Goal: Entertainment & Leisure: Browse casually

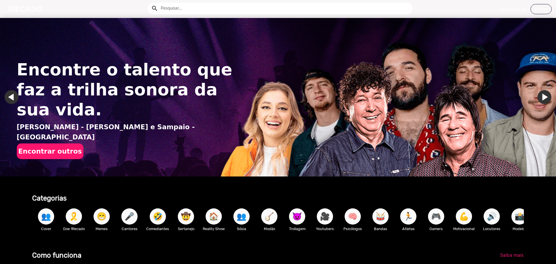
click at [539, 96] on link "Ir para o próximo slide" at bounding box center [544, 97] width 14 height 14
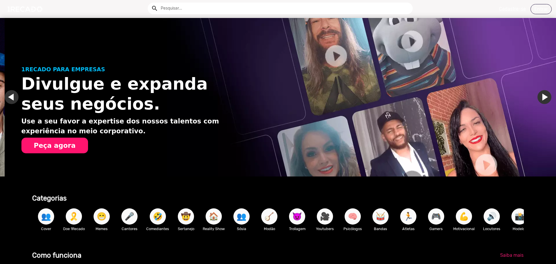
scroll to position [0, 551]
click at [542, 96] on link "Ir para o próximo slide" at bounding box center [549, 97] width 14 height 14
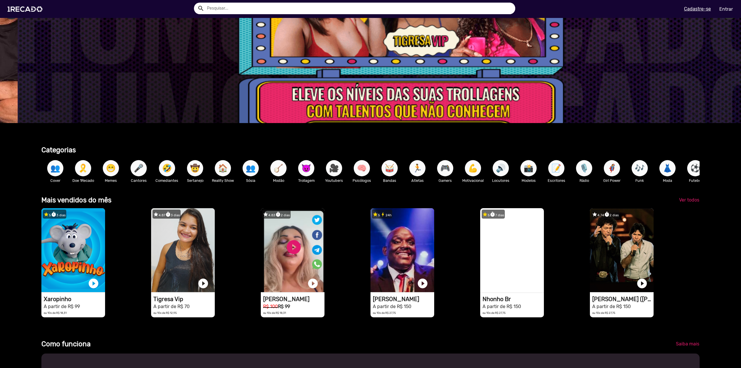
scroll to position [0, 0]
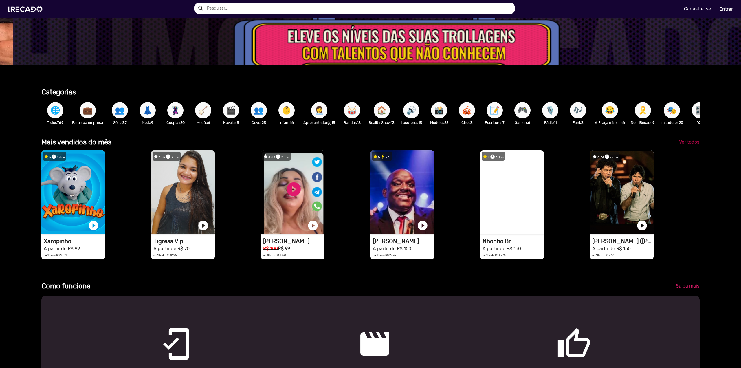
click at [555, 145] on span "Ver todos" at bounding box center [689, 141] width 20 height 5
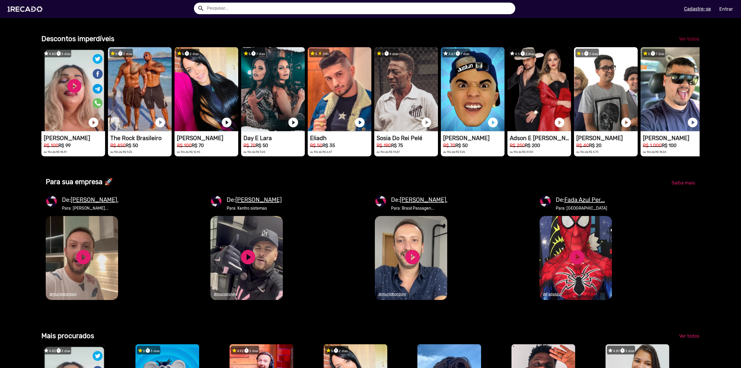
click at [555, 42] on span "Ver todos" at bounding box center [689, 38] width 20 height 5
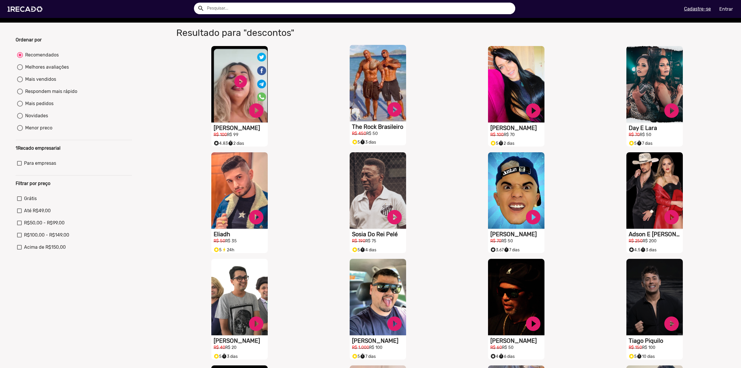
click at [371, 127] on div "S1RECADO vídeos dedicados para fãs e empresas play_circle_filled The Rock Brasi…" at bounding box center [378, 91] width 56 height 92
click at [390, 115] on link "play_circle_filled" at bounding box center [394, 109] width 17 height 17
click at [390, 113] on link "pause_circle" at bounding box center [394, 109] width 17 height 17
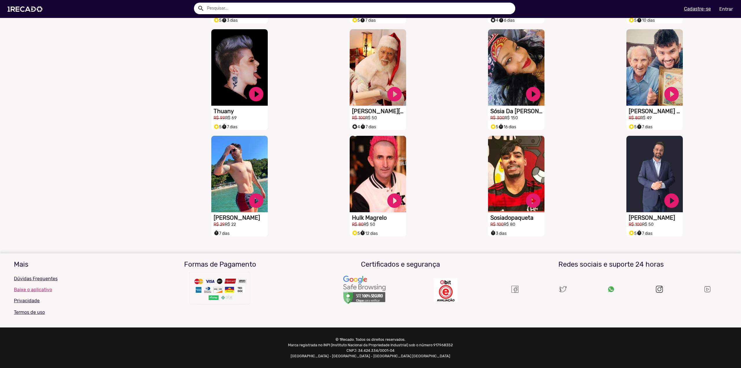
scroll to position [369, 0]
click at [396, 201] on link "play_circle_filled" at bounding box center [394, 199] width 17 height 17
click at [393, 198] on link "pause_circle" at bounding box center [394, 199] width 17 height 17
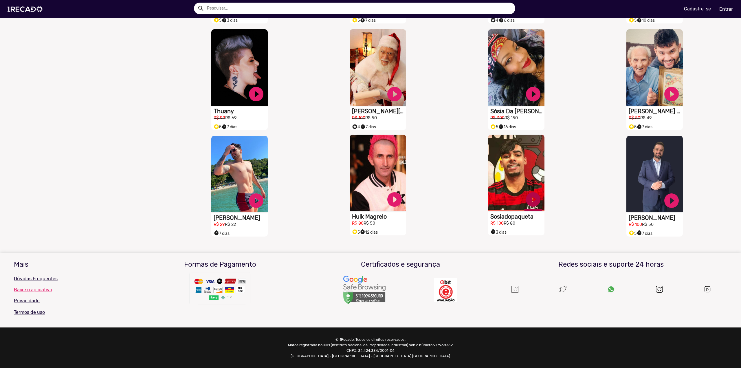
click at [531, 200] on link "play_circle_filled" at bounding box center [533, 199] width 17 height 17
click at [529, 199] on link "pause_circle" at bounding box center [533, 199] width 17 height 17
click at [555, 94] on link "play_circle_filled" at bounding box center [671, 92] width 17 height 17
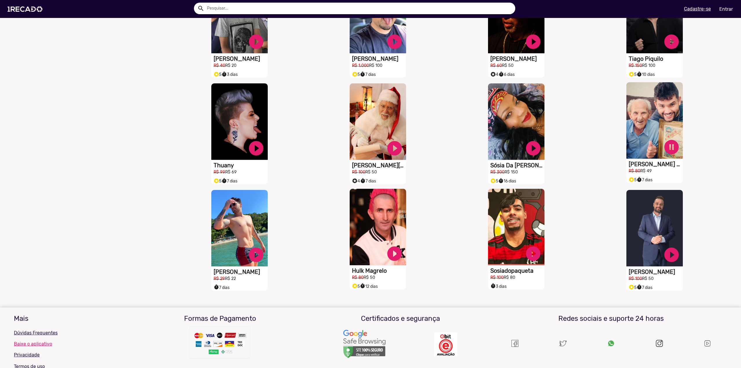
scroll to position [282, 0]
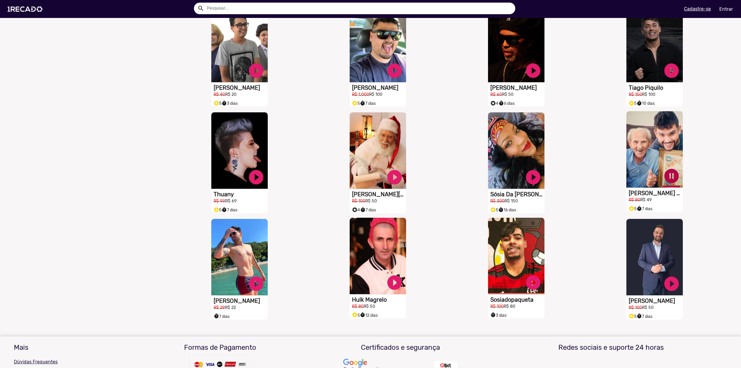
click at [555, 178] on link "pause_circle" at bounding box center [671, 175] width 17 height 17
click at [531, 181] on link "play_circle_filled" at bounding box center [533, 175] width 17 height 17
click at [531, 179] on link "pause_circle" at bounding box center [533, 175] width 17 height 17
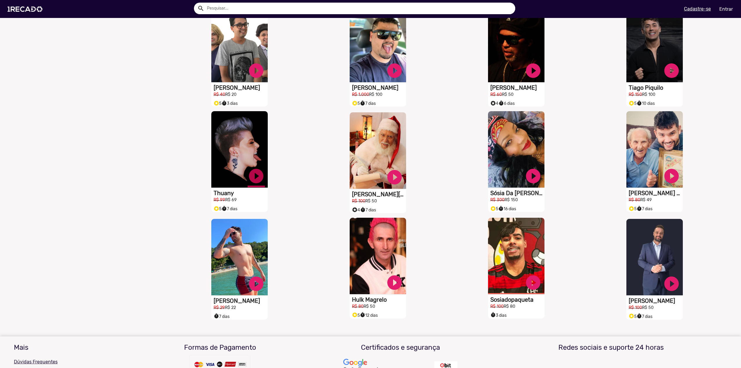
click at [254, 182] on link "play_circle_filled" at bounding box center [255, 175] width 17 height 17
click at [255, 183] on link "pause_circle" at bounding box center [255, 175] width 17 height 17
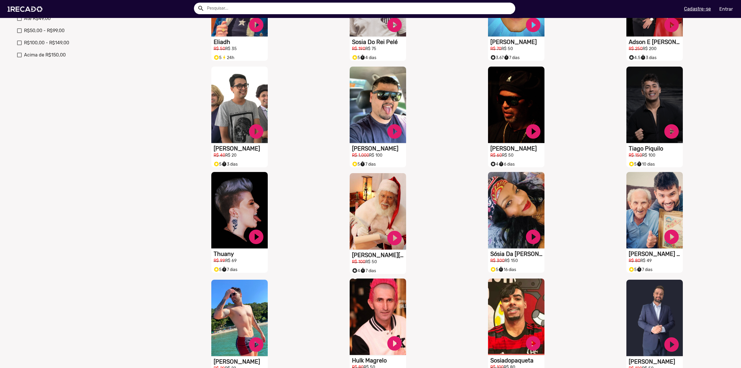
scroll to position [166, 0]
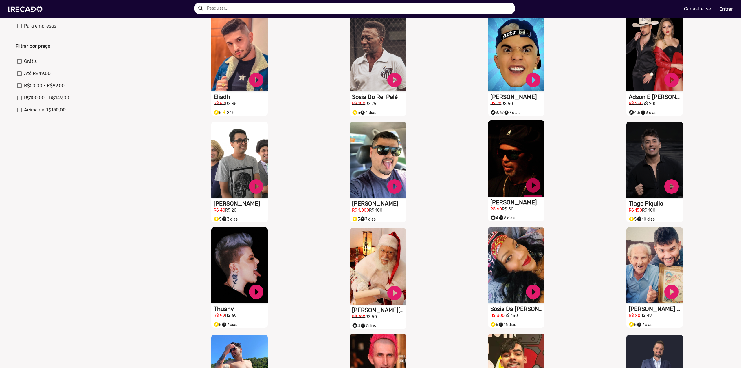
click at [533, 189] on link "play_circle_filled" at bounding box center [533, 185] width 17 height 17
click at [529, 191] on link "pause_circle" at bounding box center [533, 185] width 17 height 17
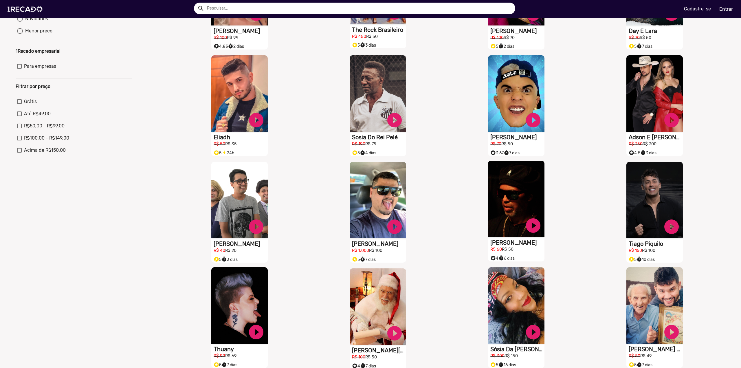
scroll to position [79, 0]
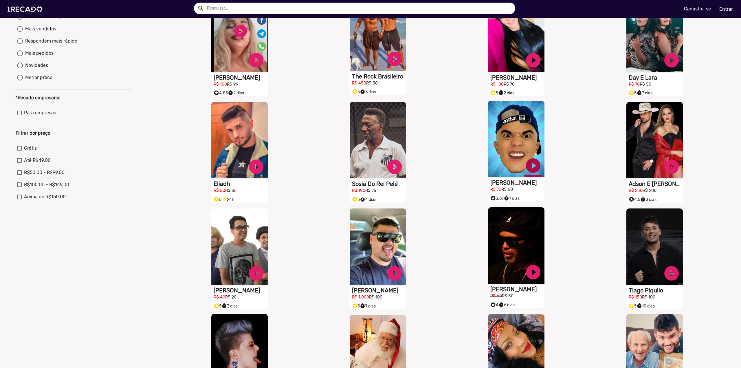
click at [535, 174] on link "play_circle_filled" at bounding box center [533, 165] width 17 height 17
click at [530, 164] on link "pause_circle" at bounding box center [533, 165] width 17 height 17
click at [391, 173] on link "play_circle_filled" at bounding box center [394, 165] width 17 height 17
click at [390, 174] on link "pause_circle" at bounding box center [394, 165] width 17 height 17
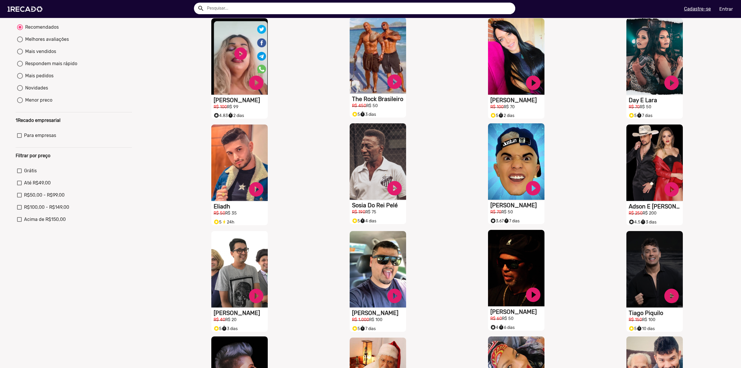
scroll to position [0, 0]
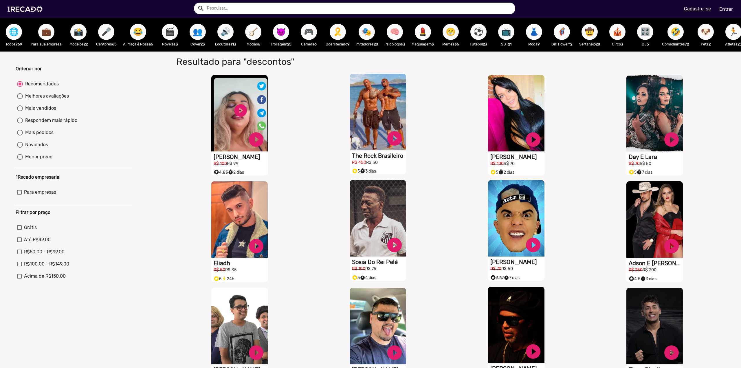
click at [107, 34] on span "🎤" at bounding box center [106, 32] width 10 height 16
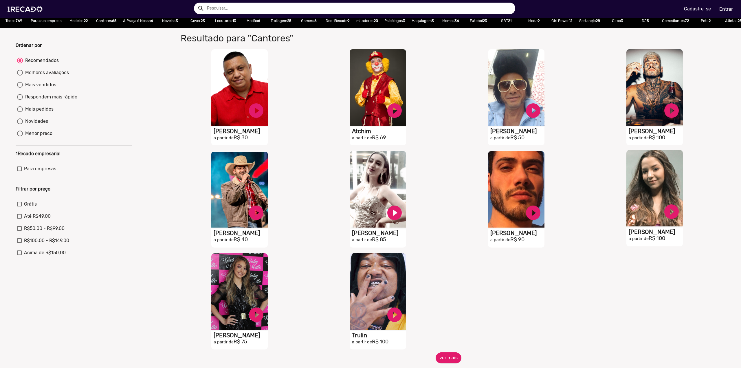
scroll to position [29, 0]
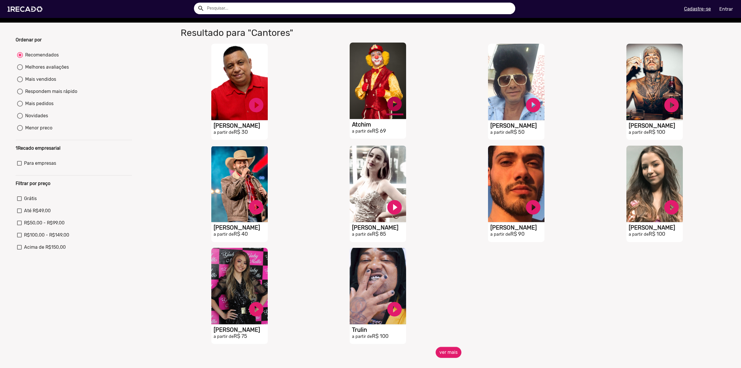
click at [393, 104] on link "play_circle_filled" at bounding box center [394, 103] width 17 height 17
click at [391, 107] on link "pause_circle" at bounding box center [394, 103] width 17 height 17
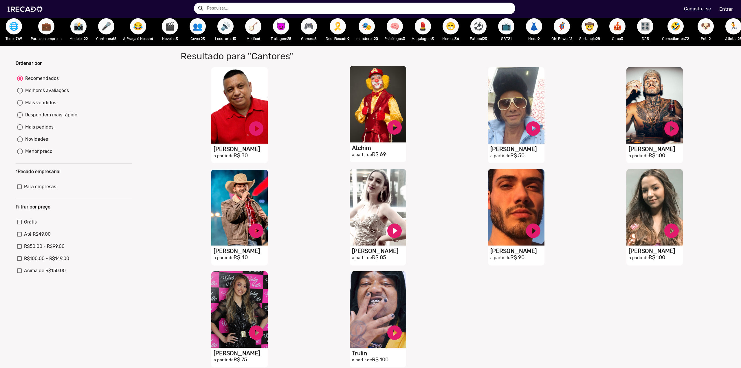
scroll to position [0, 0]
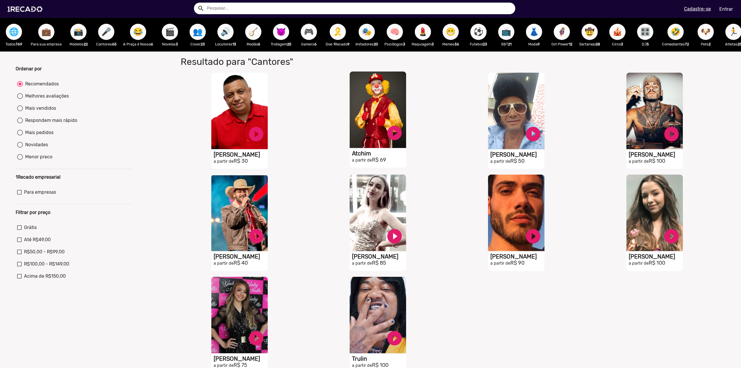
click at [46, 34] on span "💼" at bounding box center [46, 32] width 10 height 16
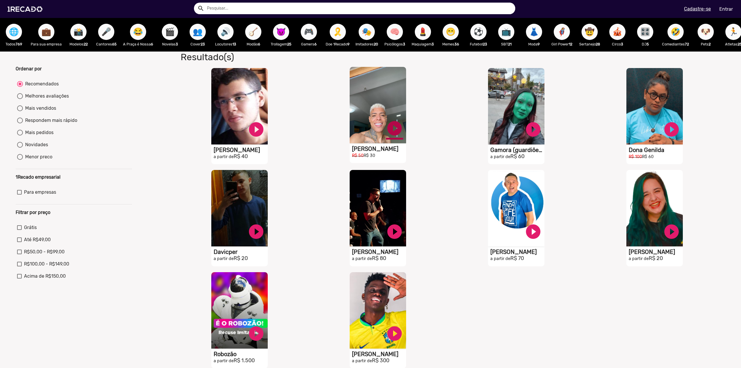
click at [393, 132] on link "play_circle_filled" at bounding box center [394, 128] width 17 height 17
click at [394, 132] on link "pause_circle" at bounding box center [394, 128] width 17 height 17
click at [530, 135] on link "play_circle_filled" at bounding box center [533, 128] width 17 height 17
click at [529, 133] on link "pause_circle" at bounding box center [533, 128] width 17 height 17
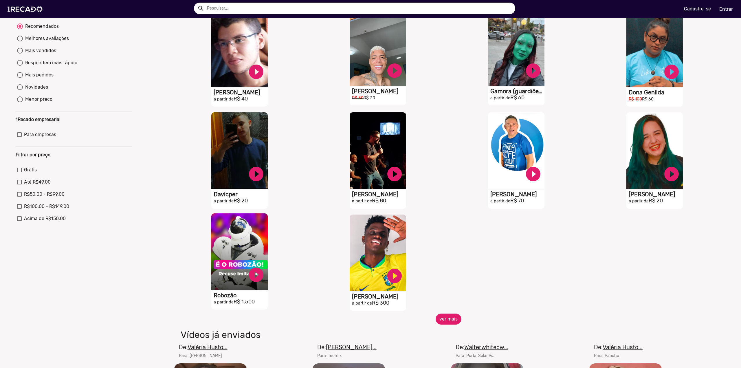
scroll to position [58, 0]
click at [256, 263] on link "play_circle_filled" at bounding box center [255, 274] width 17 height 17
click at [258, 263] on link "pause_circle" at bounding box center [255, 274] width 17 height 17
click at [393, 263] on link "play_circle_filled" at bounding box center [394, 274] width 17 height 17
click at [390, 263] on link "pause_circle" at bounding box center [394, 274] width 17 height 17
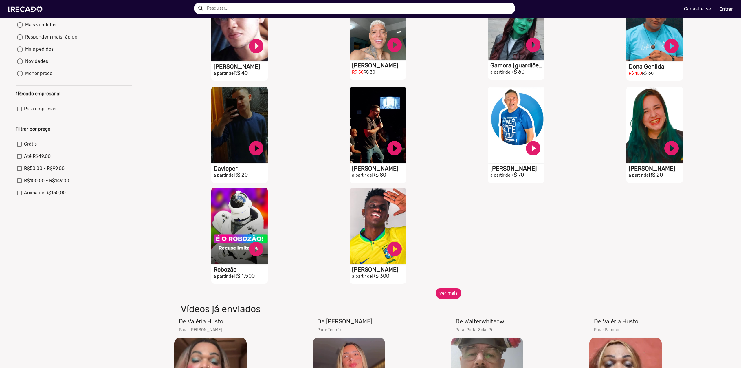
scroll to position [145, 0]
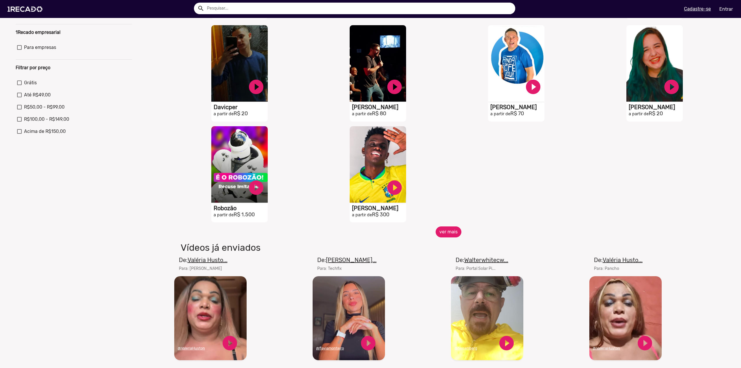
click at [445, 231] on button "ver mais" at bounding box center [449, 231] width 26 height 11
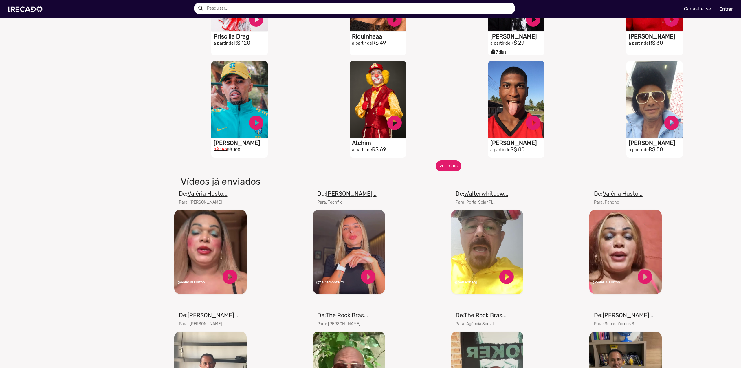
scroll to position [434, 0]
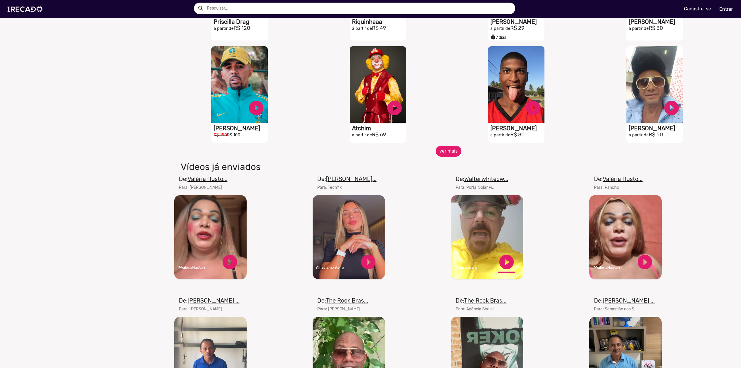
click at [503, 263] on link "play_circle_filled" at bounding box center [506, 261] width 17 height 17
click at [505, 263] on link "pause_circle" at bounding box center [506, 261] width 17 height 17
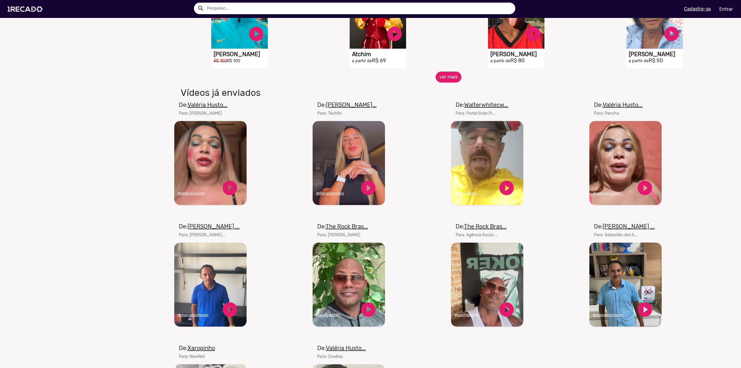
scroll to position [521, 0]
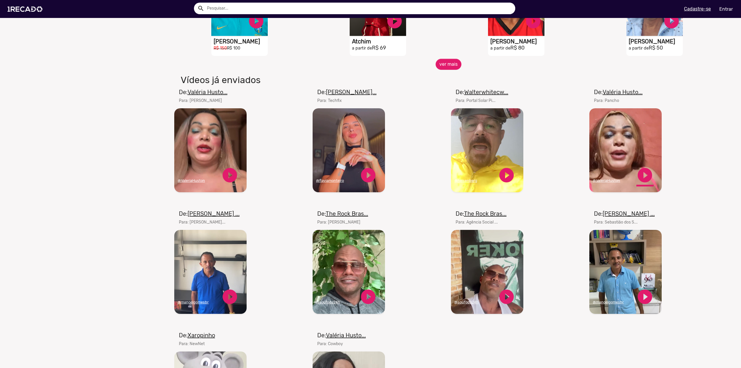
click at [555, 179] on link "play_circle_filled" at bounding box center [644, 174] width 17 height 17
click at [555, 178] on link "pause_circle" at bounding box center [644, 174] width 17 height 17
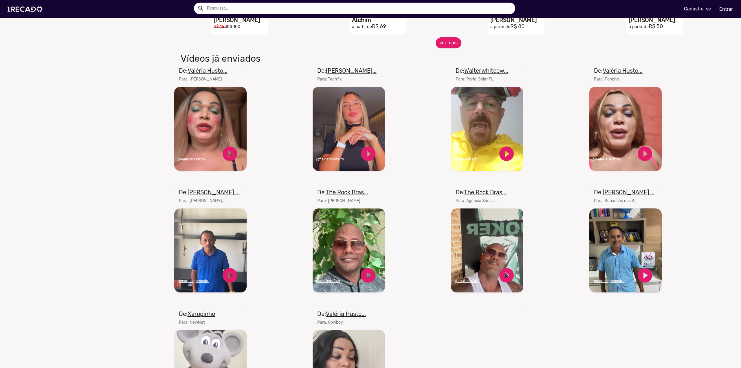
scroll to position [637, 0]
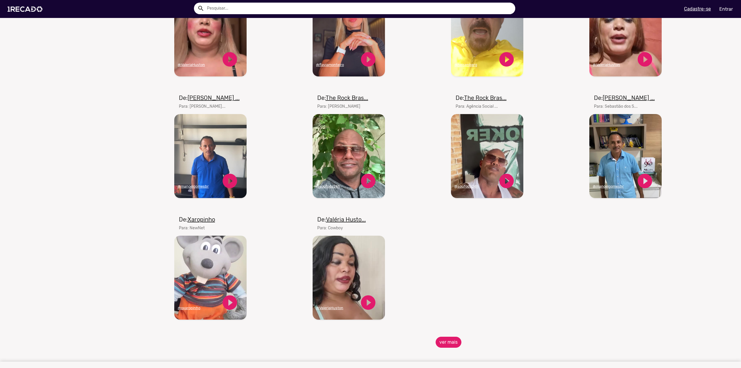
click at [448, 263] on button "ver mais" at bounding box center [449, 342] width 26 height 11
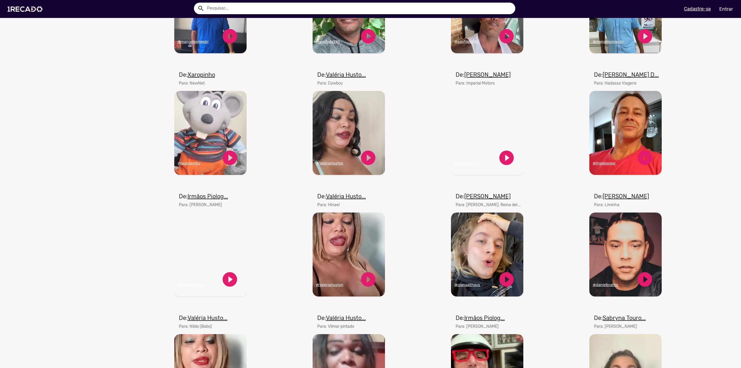
scroll to position [810, 0]
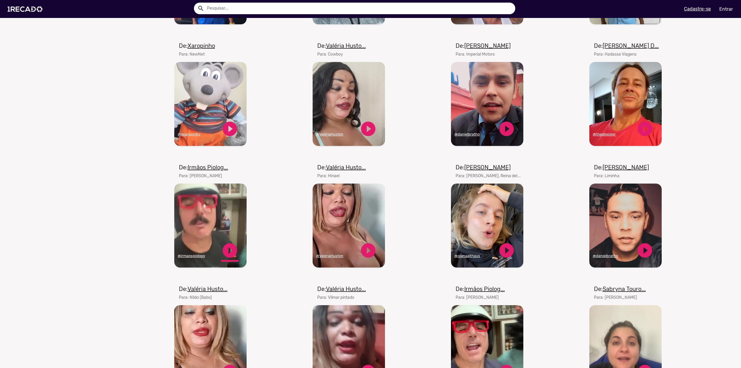
click at [227, 250] on link "play_circle_filled" at bounding box center [229, 250] width 17 height 17
click at [231, 255] on link "pause_circle" at bounding box center [229, 250] width 17 height 17
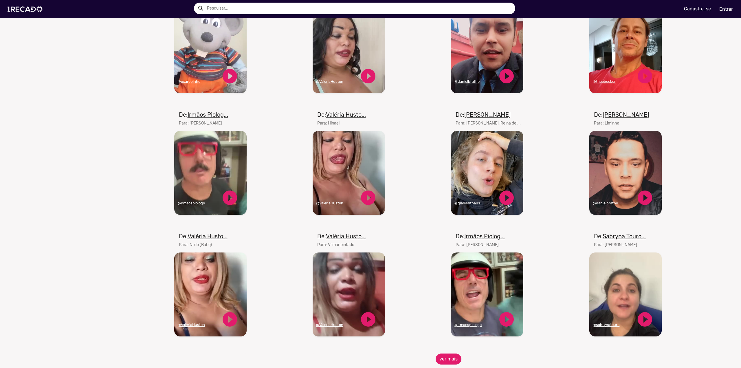
scroll to position [955, 0]
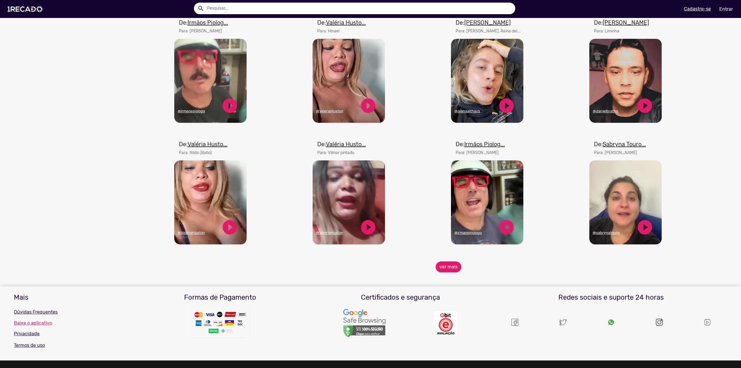
click at [445, 263] on button "ver mais" at bounding box center [449, 266] width 26 height 11
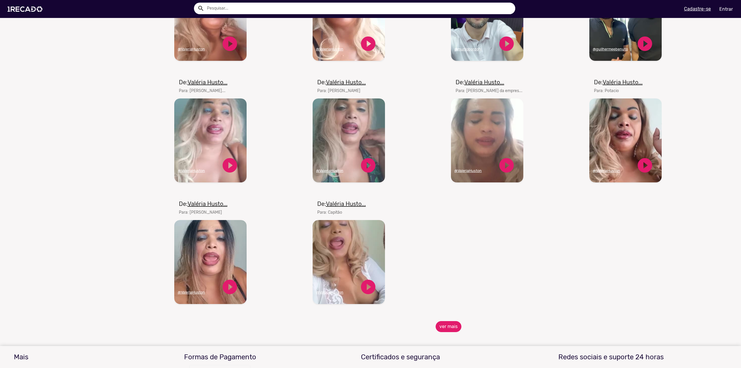
scroll to position [1274, 0]
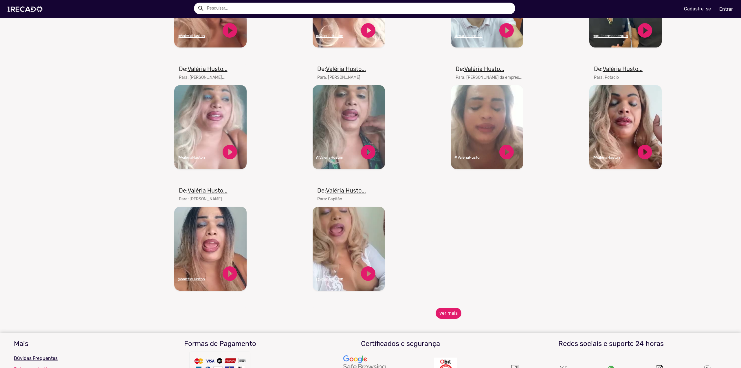
click at [437, 263] on button "ver mais" at bounding box center [449, 313] width 26 height 11
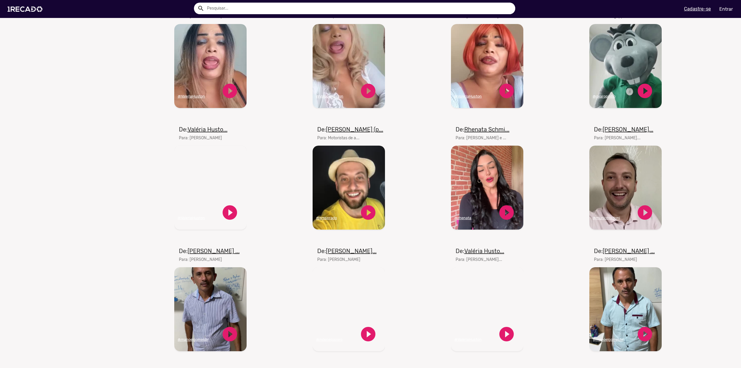
scroll to position [1447, 0]
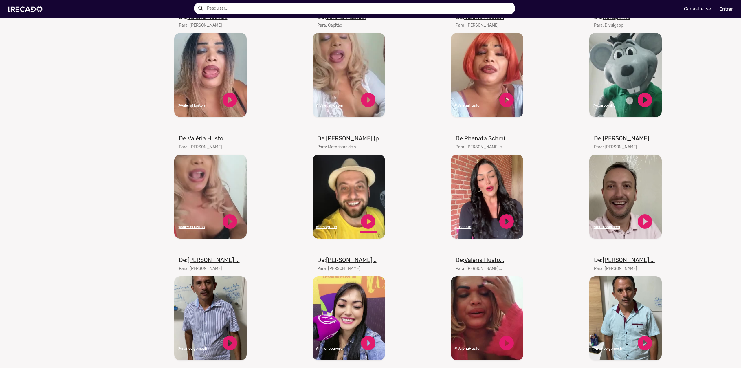
click at [368, 226] on link "play_circle_filled" at bounding box center [368, 221] width 17 height 17
click at [368, 225] on link "pause_circle" at bounding box center [368, 221] width 17 height 17
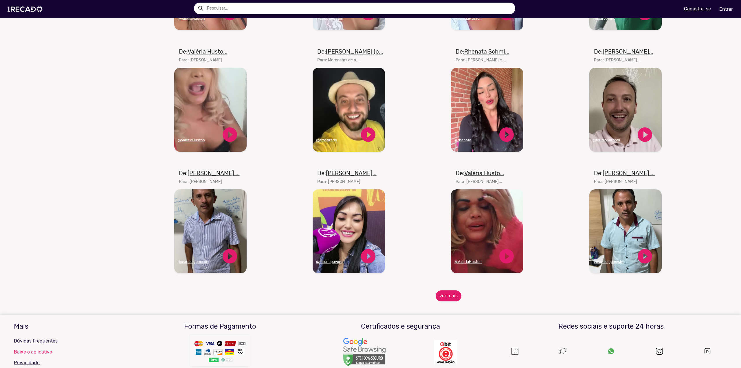
click at [448, 263] on button "ver mais" at bounding box center [449, 295] width 26 height 11
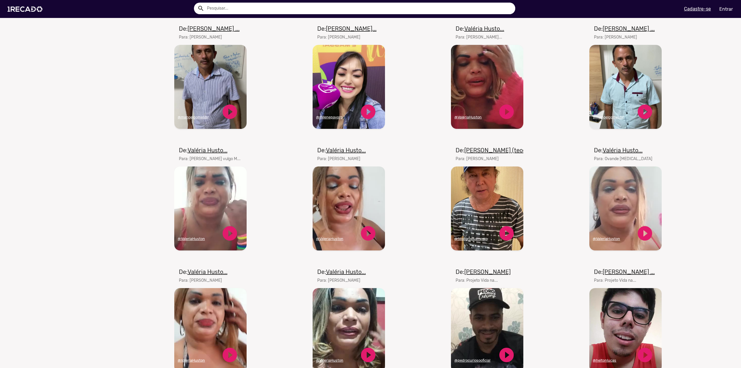
scroll to position [1679, 0]
click at [507, 237] on link "play_circle_filled" at bounding box center [506, 232] width 17 height 17
click at [507, 237] on link "pause_circle" at bounding box center [506, 232] width 17 height 17
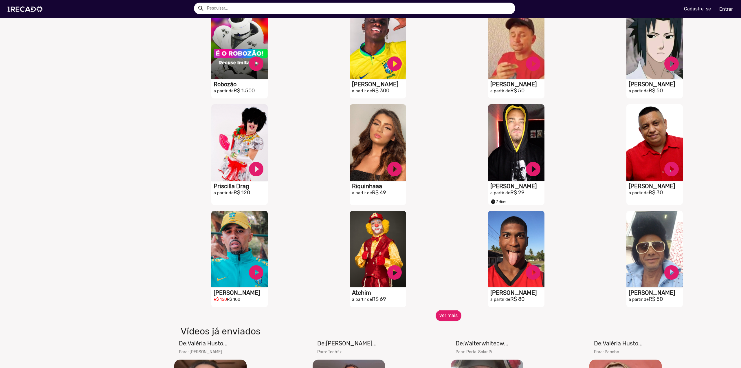
scroll to position [0, 0]
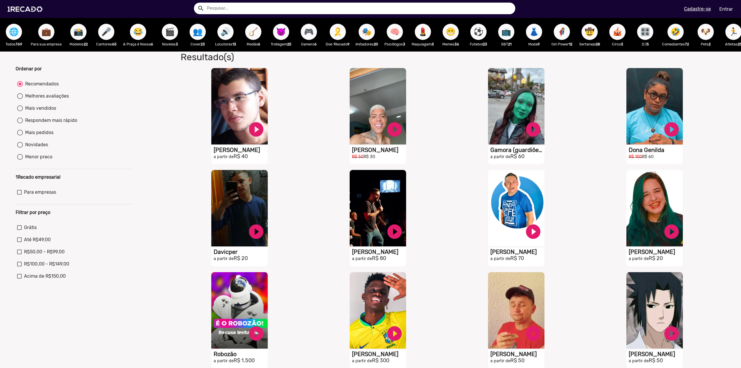
click at [139, 32] on span "😂" at bounding box center [138, 32] width 10 height 16
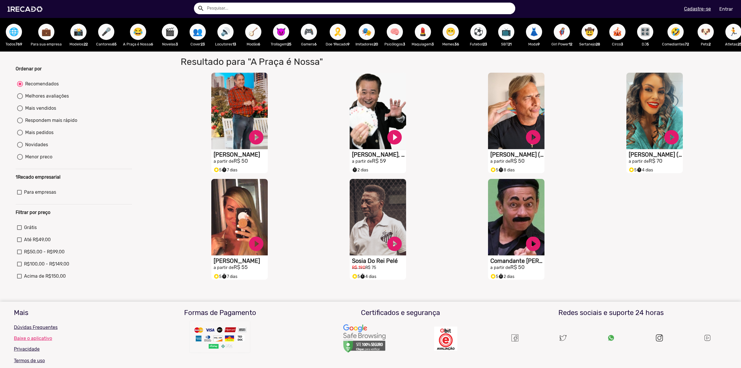
click at [171, 35] on span "🎬" at bounding box center [170, 32] width 10 height 16
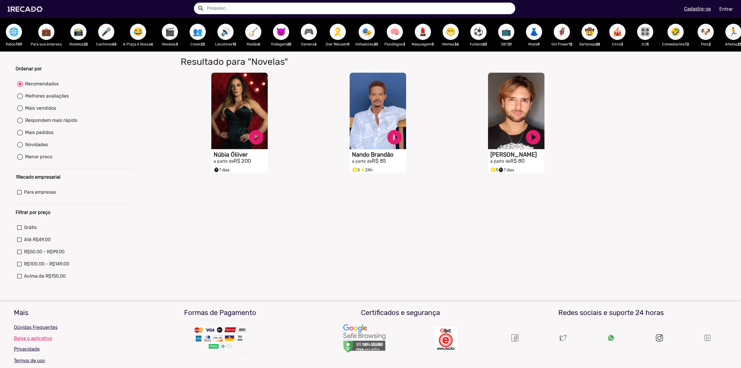
click at [203, 32] on button "👥" at bounding box center [198, 32] width 16 height 16
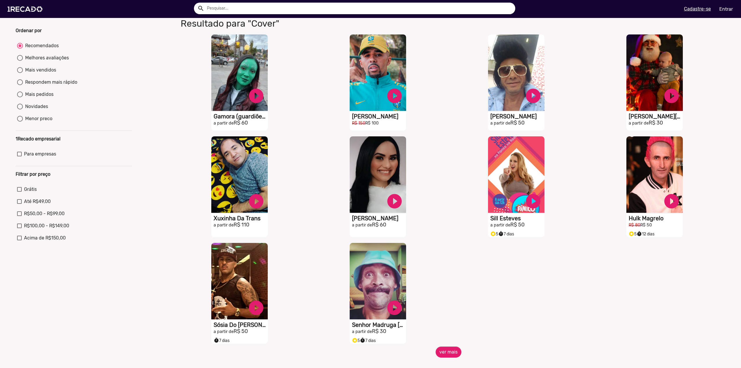
scroll to position [87, 0]
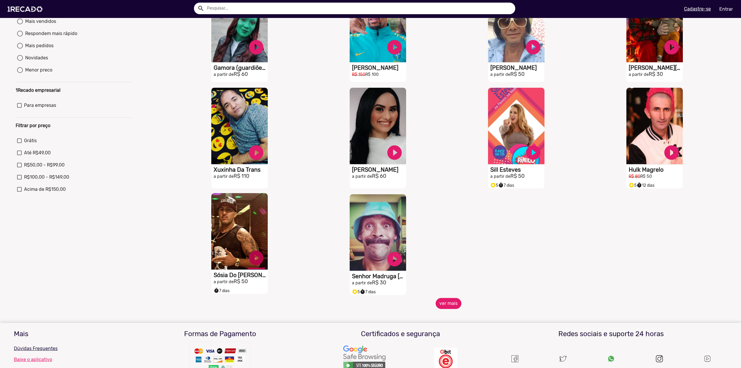
click at [255, 262] on link "play_circle_filled" at bounding box center [255, 257] width 17 height 17
click at [257, 263] on link "pause_circle" at bounding box center [255, 257] width 17 height 17
click at [393, 263] on link "play_circle_filled" at bounding box center [394, 257] width 17 height 17
click at [395, 263] on link "pause_circle" at bounding box center [394, 257] width 17 height 17
click at [445, 263] on button "ver mais" at bounding box center [449, 303] width 26 height 11
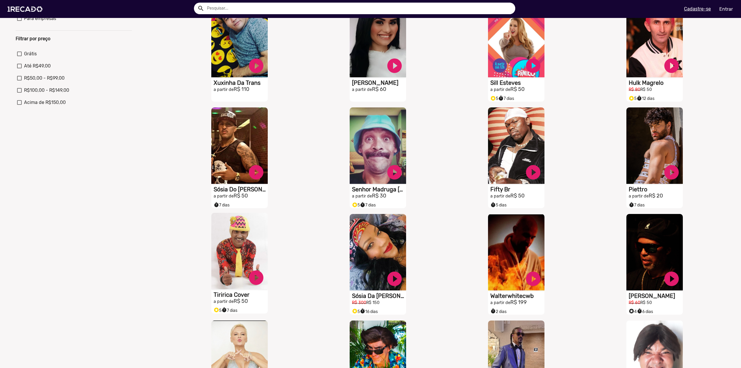
scroll to position [232, 0]
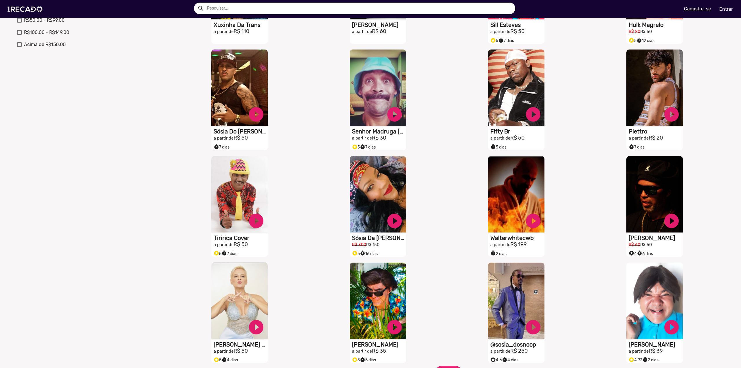
drag, startPoint x: 256, startPoint y: 223, endPoint x: 268, endPoint y: 225, distance: 12.4
click at [256, 223] on link "play_circle_filled" at bounding box center [255, 220] width 17 height 17
click at [257, 223] on link "pause_circle" at bounding box center [255, 219] width 17 height 17
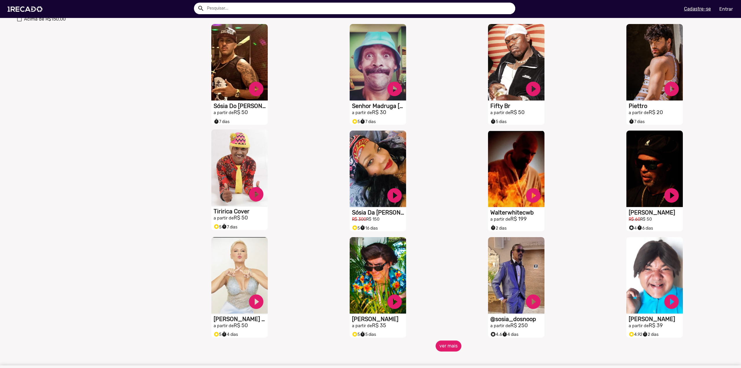
scroll to position [289, 0]
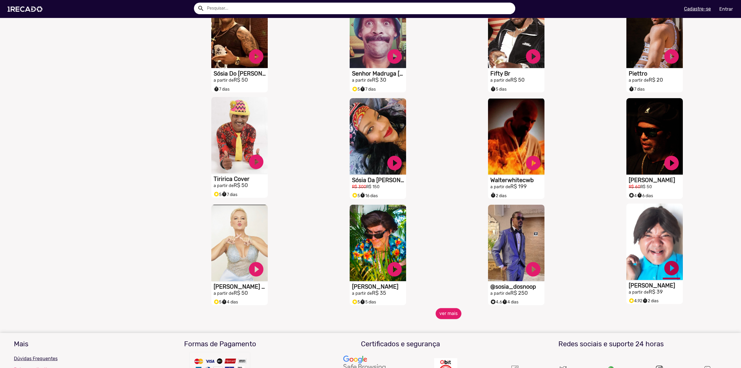
click at [555, 263] on link "play_circle_filled" at bounding box center [671, 267] width 17 height 17
click at [555, 263] on link "pause_circle" at bounding box center [671, 267] width 17 height 17
click at [526, 263] on link "play_circle_filled" at bounding box center [533, 267] width 17 height 17
click at [529, 263] on link "pause_circle" at bounding box center [533, 267] width 17 height 17
click at [394, 263] on link "play_circle_filled" at bounding box center [394, 267] width 17 height 17
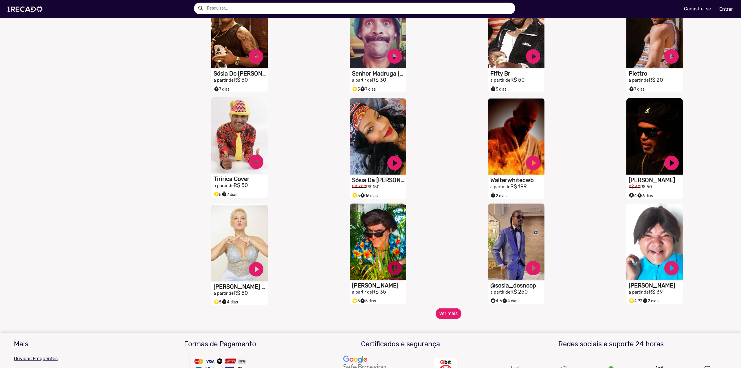
click at [394, 263] on link "pause_circle" at bounding box center [394, 267] width 17 height 17
click at [254, 263] on link "play_circle_filled" at bounding box center [255, 267] width 17 height 17
click at [256, 263] on link "pause_circle" at bounding box center [255, 267] width 17 height 17
click at [451, 263] on button "ver mais" at bounding box center [449, 313] width 26 height 11
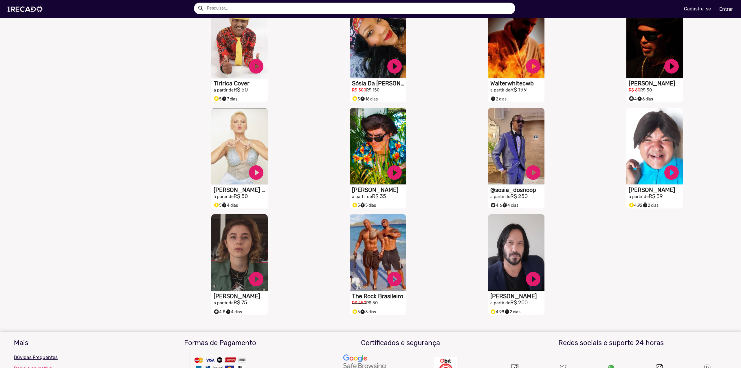
scroll to position [434, 0]
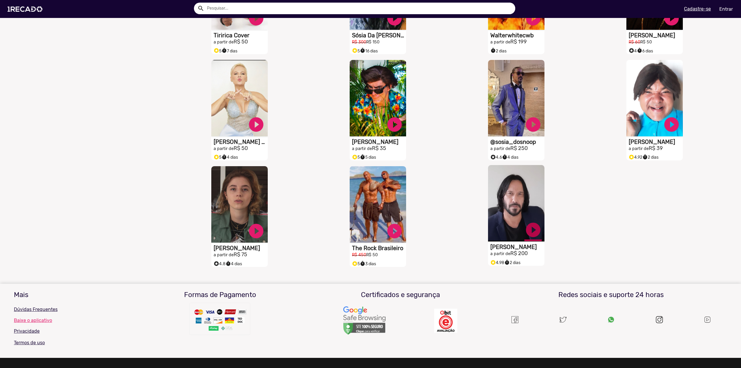
click at [533, 235] on link "play_circle_filled" at bounding box center [533, 229] width 17 height 17
click at [535, 219] on video "S1RECADO vídeos dedicados para fãs e empresas" at bounding box center [516, 203] width 56 height 76
drag, startPoint x: 532, startPoint y: 224, endPoint x: 530, endPoint y: 233, distance: 9.8
click at [532, 224] on div "pause_circle" at bounding box center [533, 231] width 17 height 22
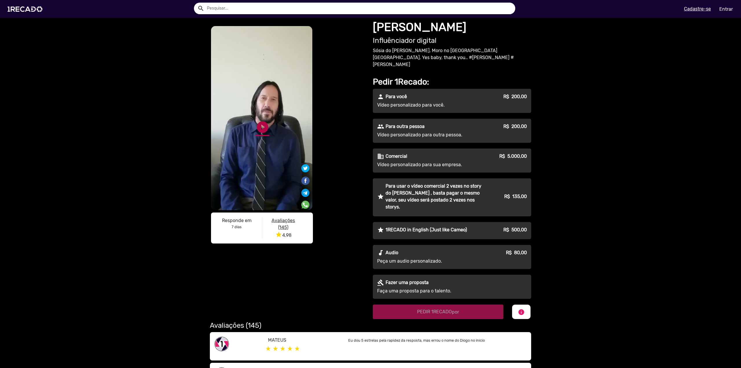
click at [256, 126] on link "play_circle_filled" at bounding box center [263, 127] width 14 height 14
click at [23, 9] on img at bounding box center [26, 9] width 44 height 25
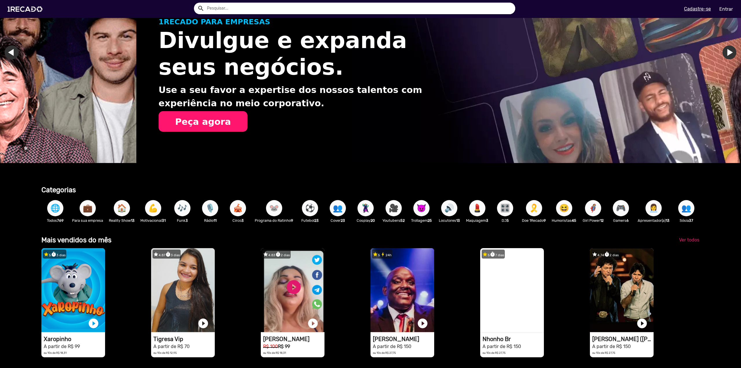
scroll to position [0, 667]
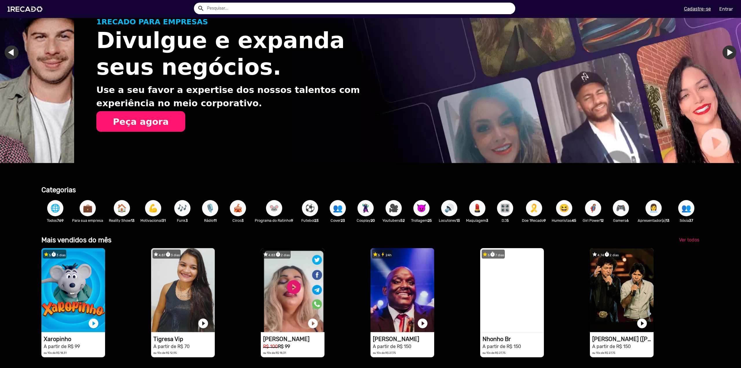
click at [402, 206] on button "🎥" at bounding box center [394, 208] width 16 height 16
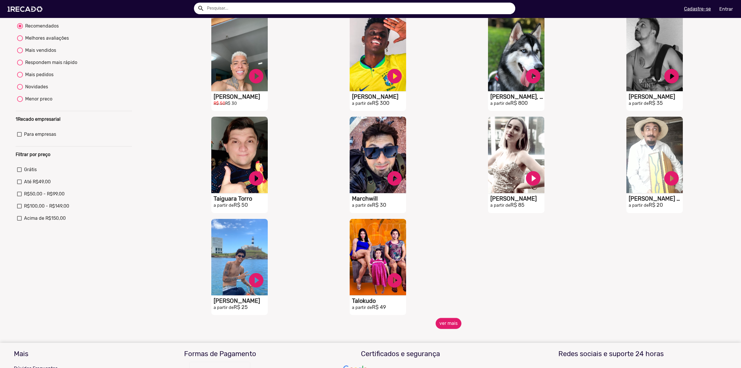
scroll to position [87, 0]
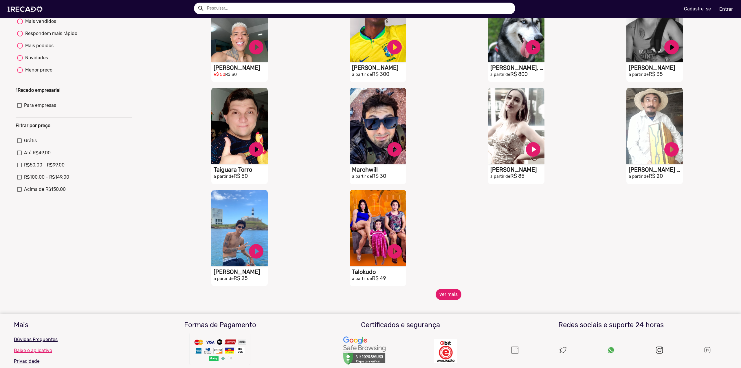
click at [448, 263] on button "ver mais" at bounding box center [449, 294] width 26 height 11
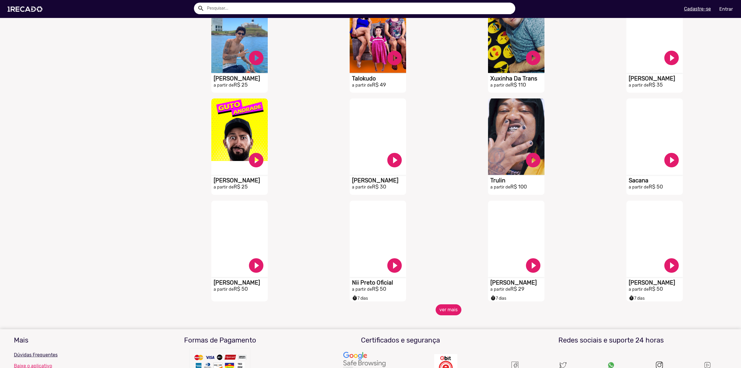
scroll to position [289, 0]
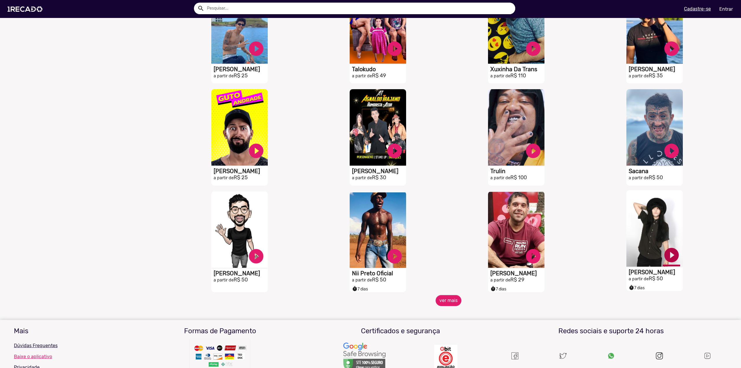
click at [555, 260] on link "play_circle_filled" at bounding box center [671, 254] width 17 height 17
click at [555, 260] on link "pause_circle" at bounding box center [671, 254] width 17 height 17
click at [445, 263] on button "ver mais" at bounding box center [449, 300] width 26 height 11
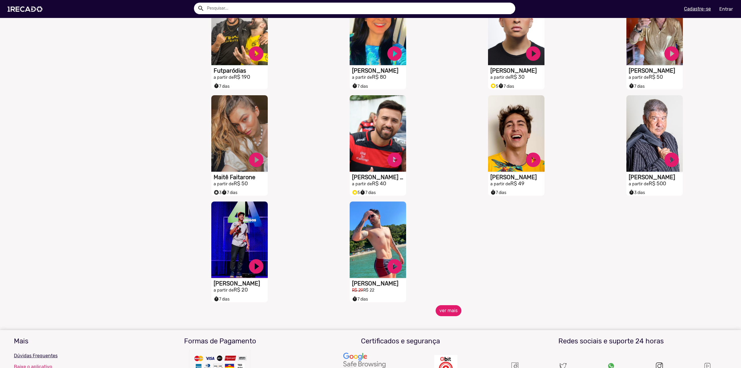
scroll to position [608, 0]
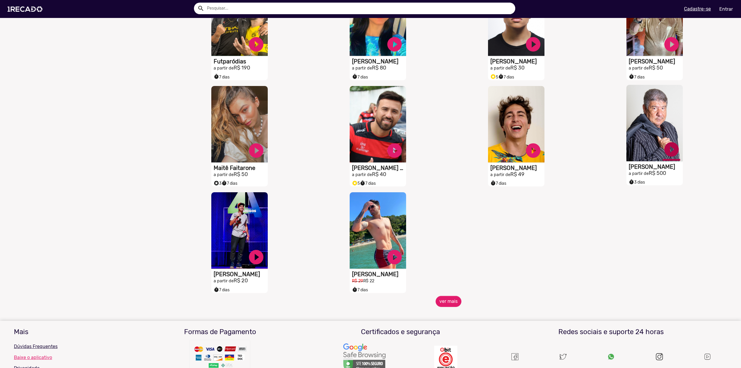
click at [555, 152] on link "play_circle_filled" at bounding box center [671, 149] width 17 height 17
click at [555, 155] on link "pause_circle" at bounding box center [671, 149] width 17 height 17
click at [444, 263] on button "ver mais" at bounding box center [449, 301] width 26 height 11
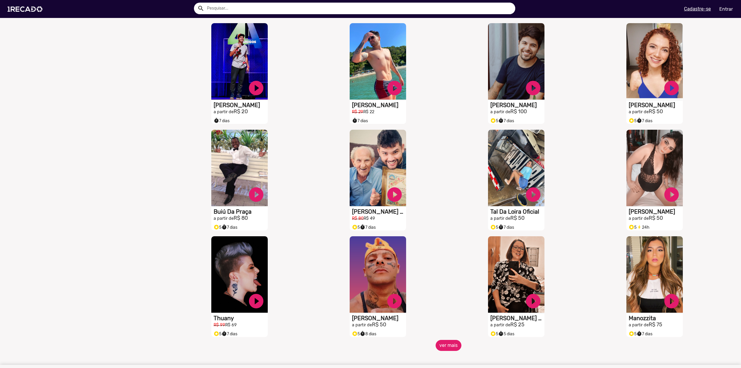
scroll to position [782, 0]
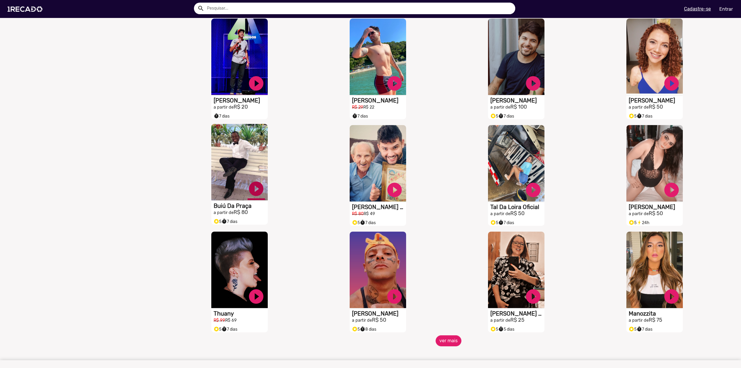
click at [256, 195] on link "play_circle_filled" at bounding box center [255, 188] width 17 height 17
click at [248, 191] on link "pause_circle" at bounding box center [255, 188] width 17 height 17
click at [336, 166] on div "S1RECADO vídeos dedicados para fãs e empresas play_circle_filled Caio E O Vovô …" at bounding box center [379, 175] width 138 height 107
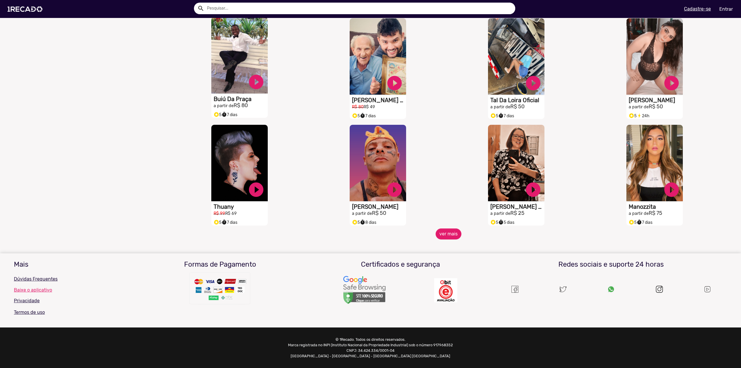
scroll to position [892, 0]
click at [450, 233] on button "ver mais" at bounding box center [449, 233] width 26 height 11
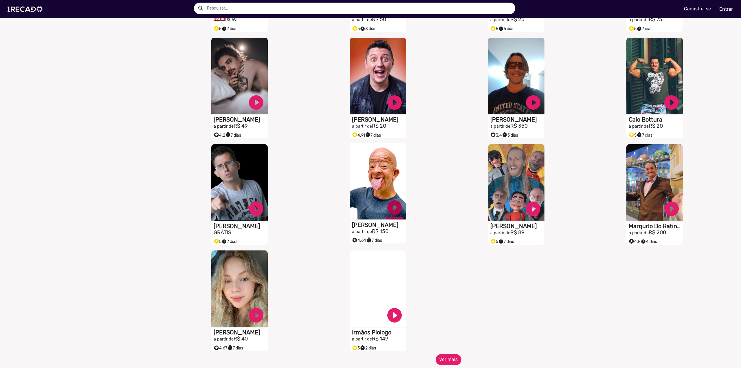
scroll to position [1094, 0]
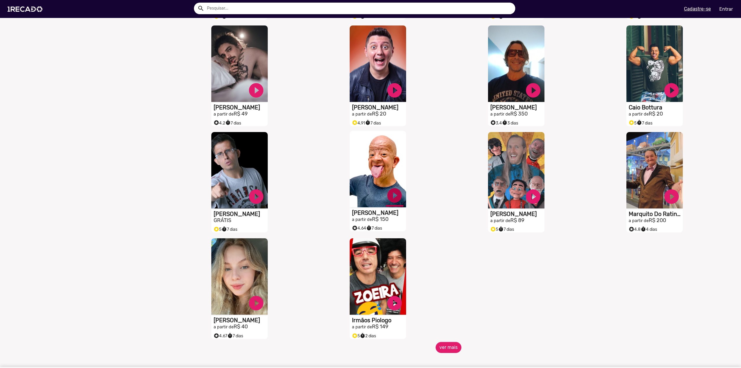
click at [390, 199] on link "play_circle_filled" at bounding box center [394, 195] width 17 height 17
click at [392, 198] on link "pause_circle" at bounding box center [394, 195] width 17 height 17
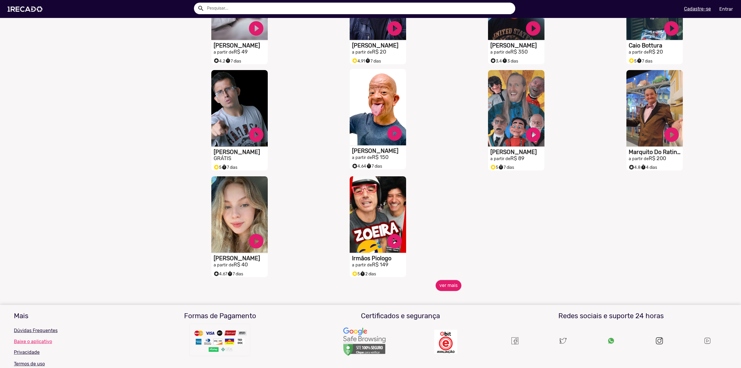
scroll to position [1181, 0]
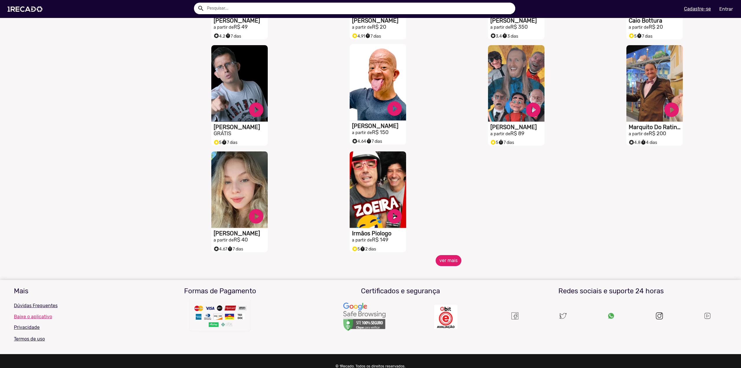
click at [442, 263] on button "ver mais" at bounding box center [449, 260] width 26 height 11
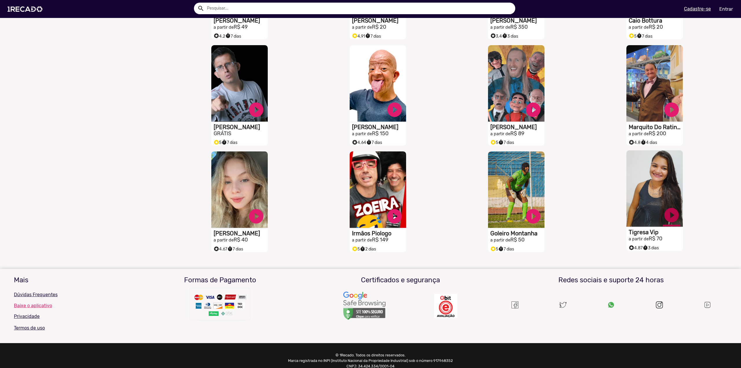
click at [555, 216] on link "play_circle_filled" at bounding box center [671, 214] width 17 height 17
click at [555, 217] on link "pause_circle" at bounding box center [671, 214] width 17 height 17
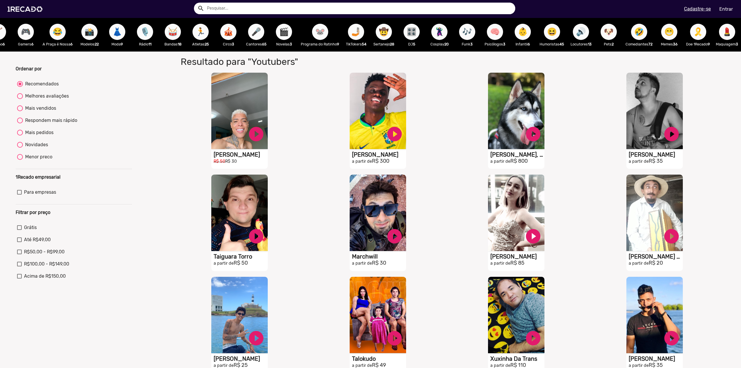
scroll to position [0, 445]
click at [555, 31] on span "🤣" at bounding box center [639, 32] width 10 height 16
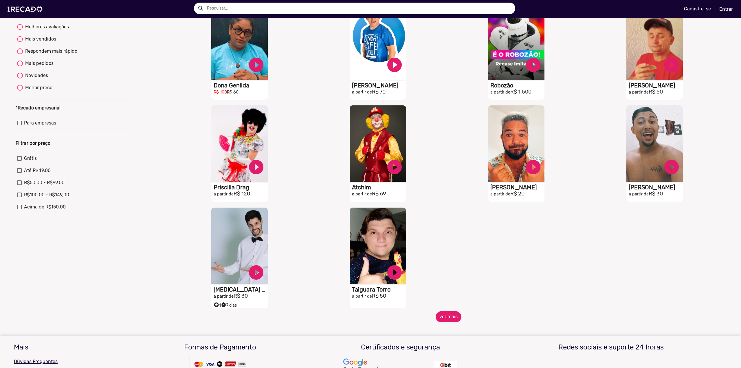
scroll to position [87, 0]
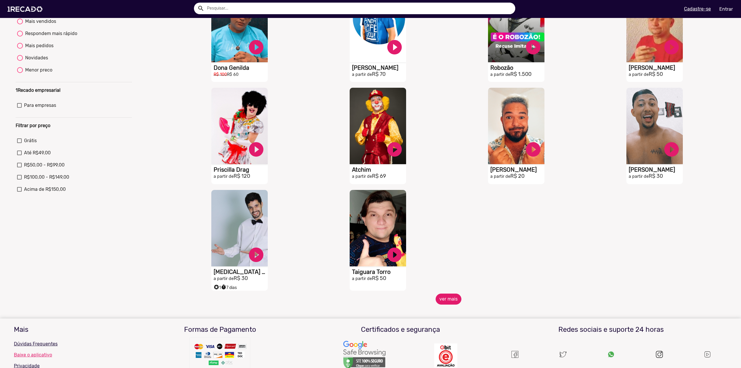
click at [451, 263] on button "ver mais" at bounding box center [449, 299] width 26 height 11
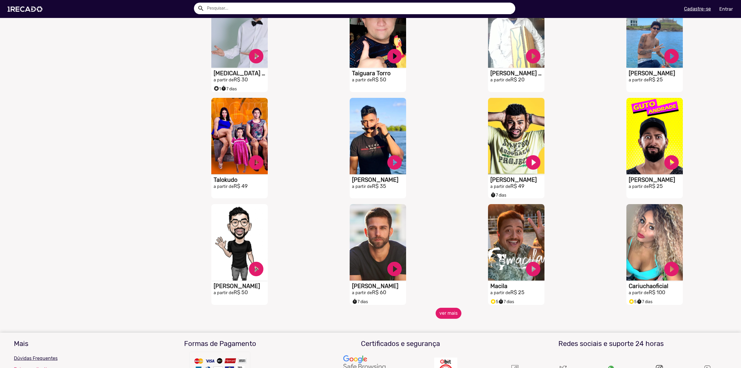
scroll to position [318, 0]
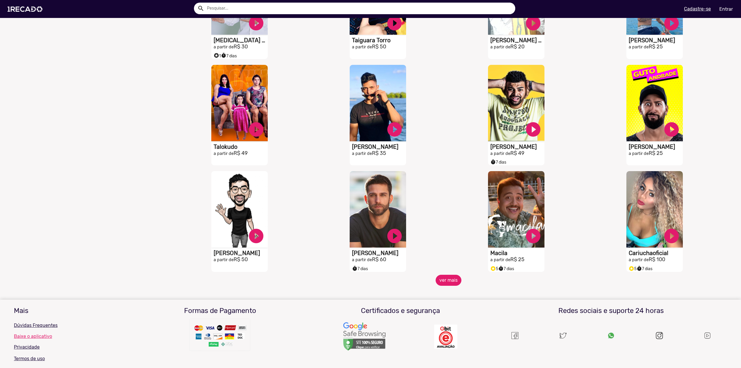
click at [439, 263] on button "ver mais" at bounding box center [449, 280] width 26 height 11
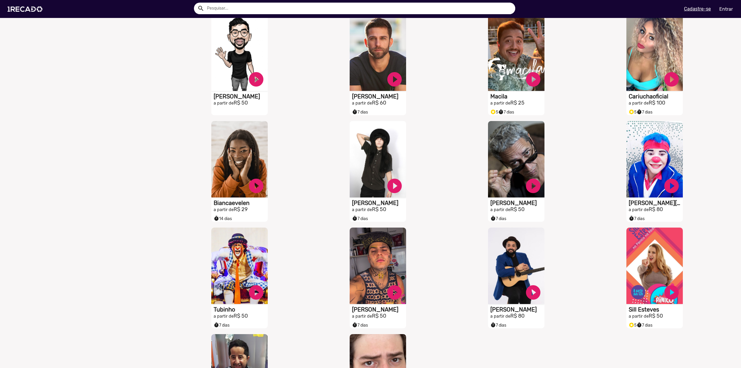
scroll to position [579, 0]
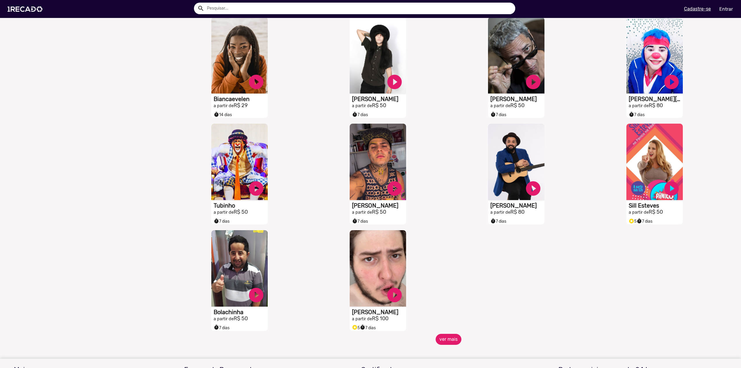
click at [447, 263] on button "ver mais" at bounding box center [449, 339] width 26 height 11
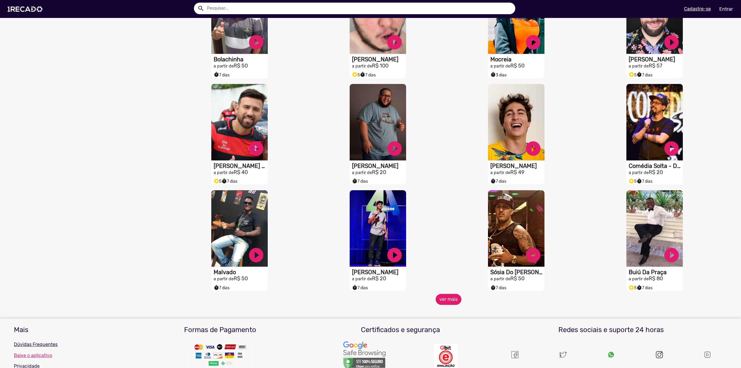
scroll to position [839, 0]
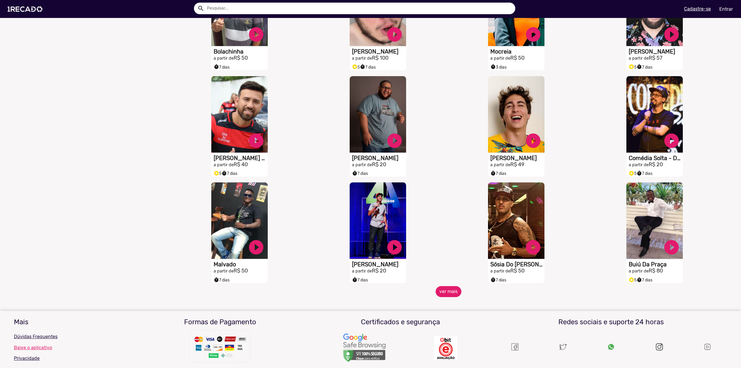
click at [457, 263] on span "ver mais" at bounding box center [449, 291] width 554 height 11
click at [447, 263] on button "ver mais" at bounding box center [449, 291] width 26 height 11
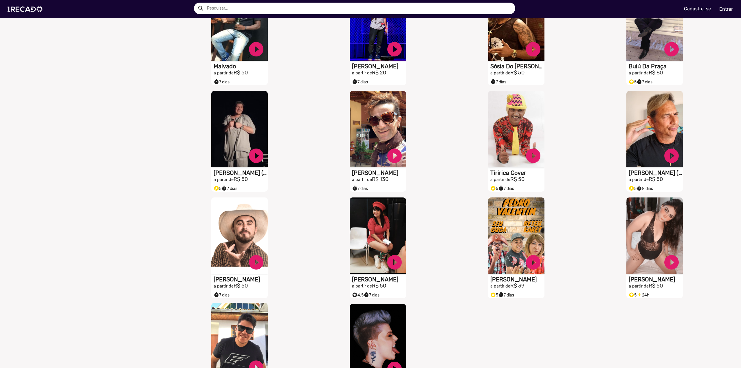
scroll to position [1100, 0]
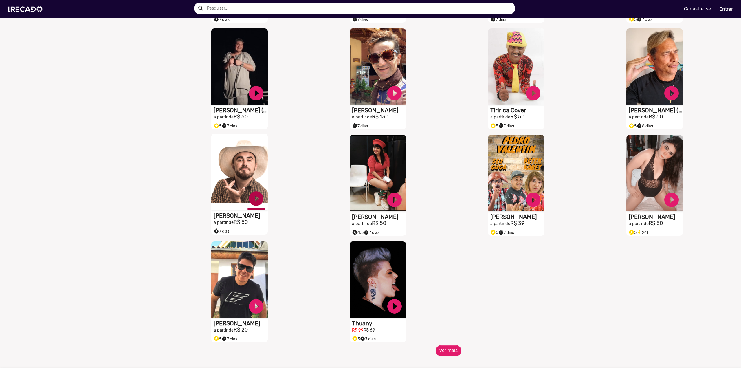
click at [257, 200] on link "play_circle_filled" at bounding box center [255, 198] width 17 height 17
click at [255, 201] on link "pause_circle" at bounding box center [255, 198] width 17 height 17
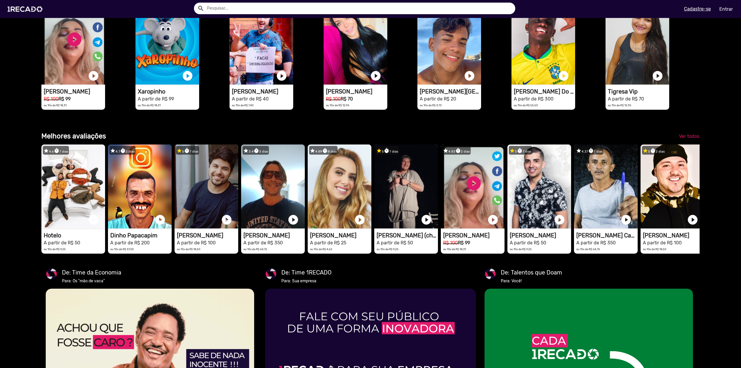
scroll to position [955, 0]
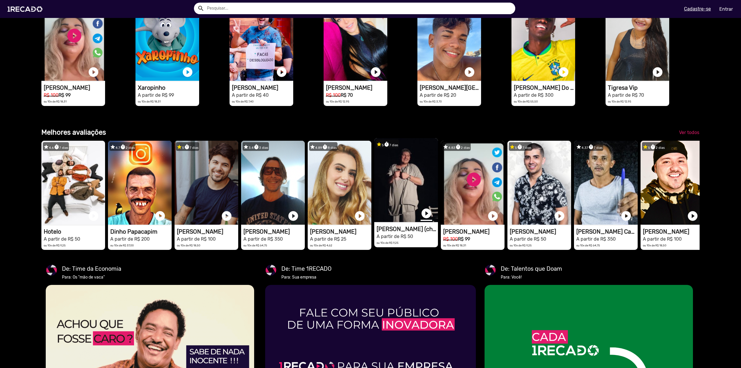
click at [423, 219] on link "play_circle_filled" at bounding box center [427, 214] width 12 height 12
click at [426, 219] on link "pause_circle" at bounding box center [427, 214] width 12 height 12
click at [689, 135] on span "Ver todos" at bounding box center [689, 132] width 20 height 5
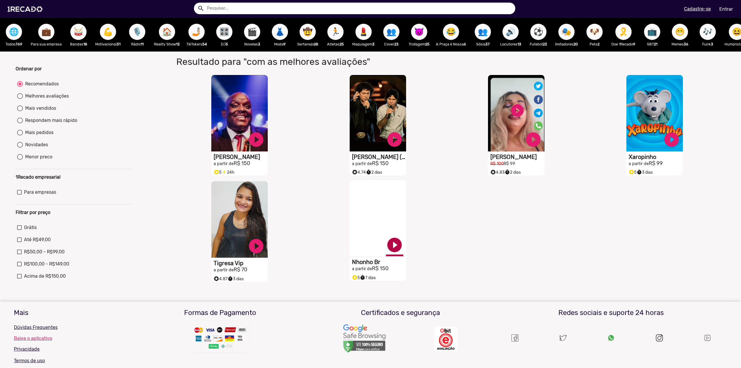
click at [396, 250] on link "play_circle_filled" at bounding box center [394, 244] width 17 height 17
click at [393, 249] on link "pause_circle" at bounding box center [394, 244] width 17 height 17
click at [9, 30] on span "🌐" at bounding box center [14, 32] width 10 height 16
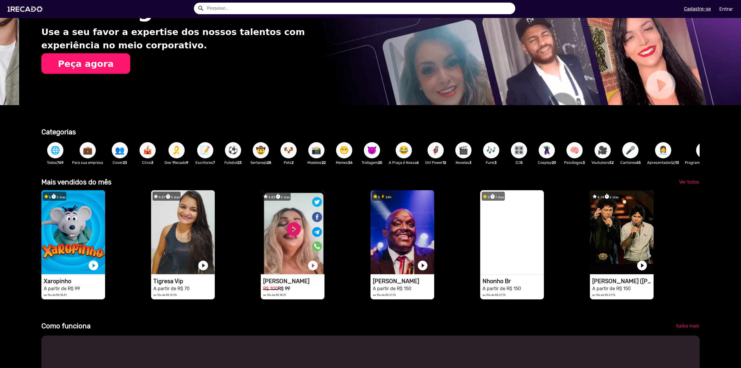
scroll to position [0, 736]
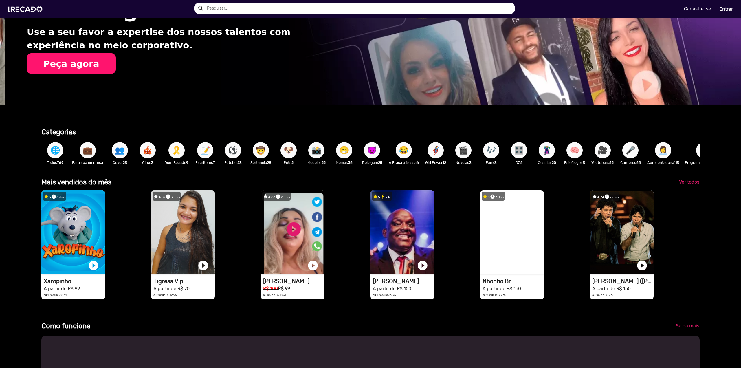
click at [52, 154] on span "🌐" at bounding box center [55, 150] width 10 height 16
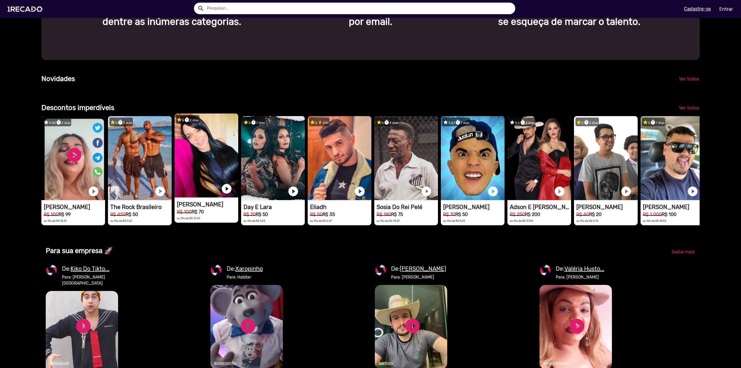
scroll to position [0, 1473]
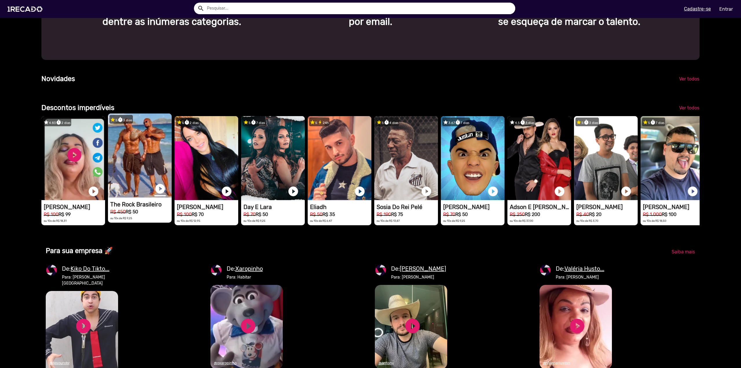
click at [162, 195] on link "play_circle_filled" at bounding box center [160, 189] width 12 height 12
click at [158, 195] on link "pause_circle" at bounding box center [160, 189] width 12 height 12
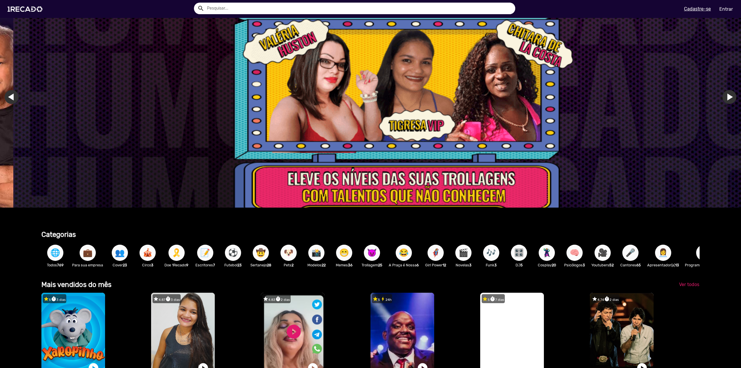
scroll to position [0, 0]
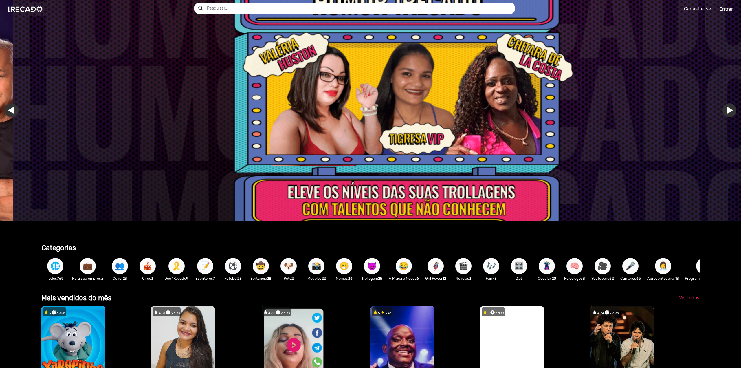
click at [92, 269] on span "💼" at bounding box center [88, 266] width 10 height 16
